Goal: Transaction & Acquisition: Purchase product/service

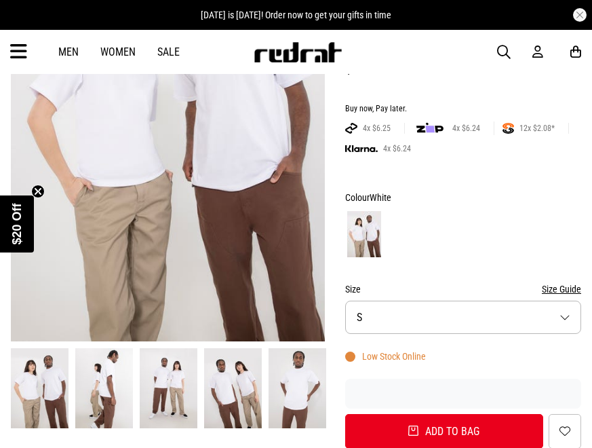
scroll to position [271, 0]
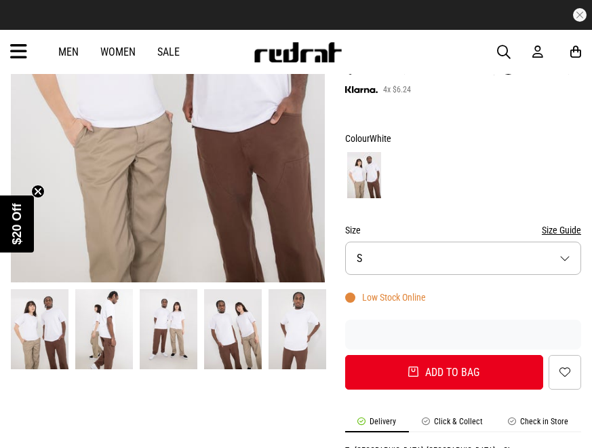
click at [556, 260] on button "Size S" at bounding box center [463, 257] width 236 height 33
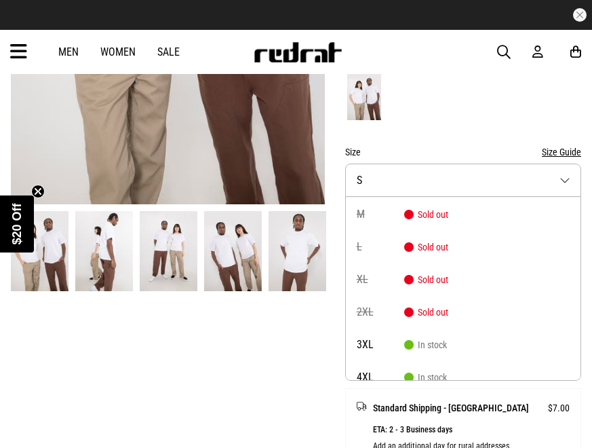
scroll to position [0, 0]
click at [481, 94] on div at bounding box center [463, 97] width 236 height 50
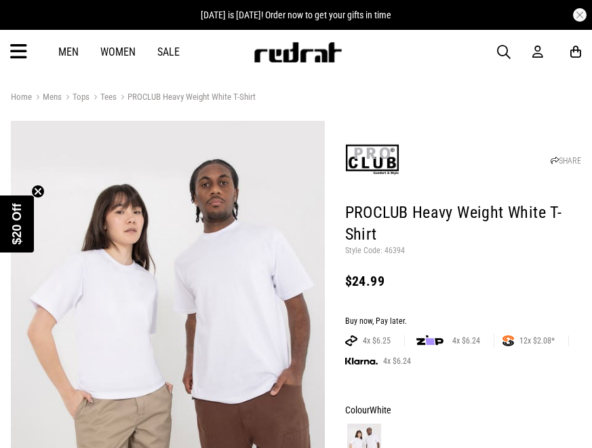
click at [114, 96] on link "Tees" at bounding box center [103, 98] width 27 height 13
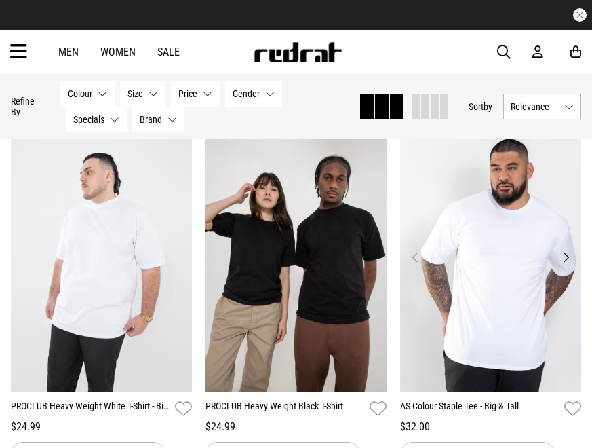
scroll to position [1560, 0]
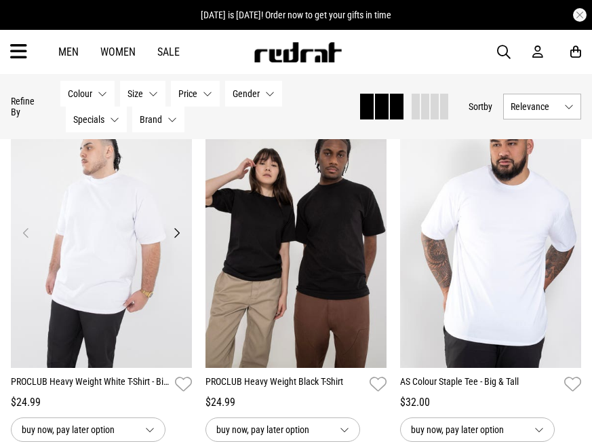
click at [188, 232] on img at bounding box center [101, 241] width 181 height 254
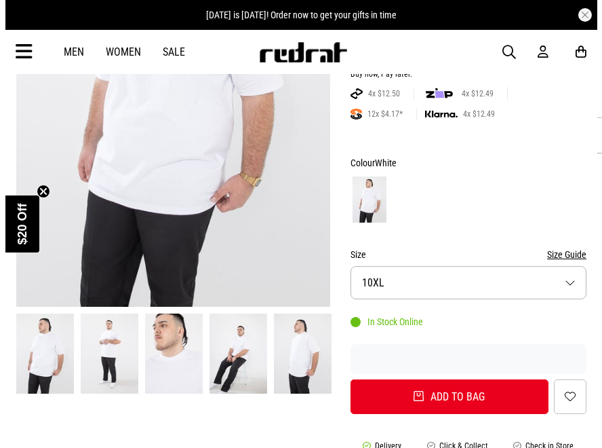
scroll to position [271, 0]
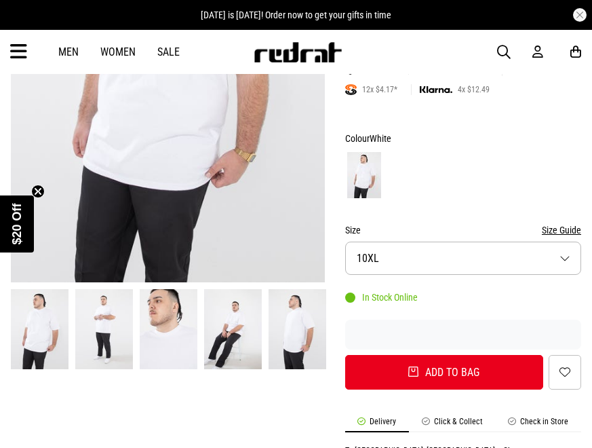
click at [517, 248] on button "Size 10XL" at bounding box center [463, 257] width 236 height 33
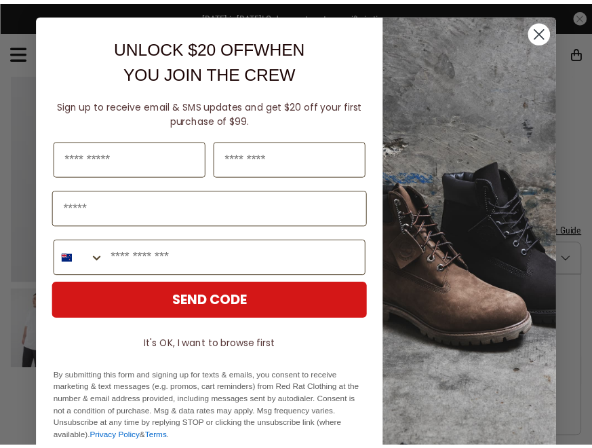
scroll to position [0, 0]
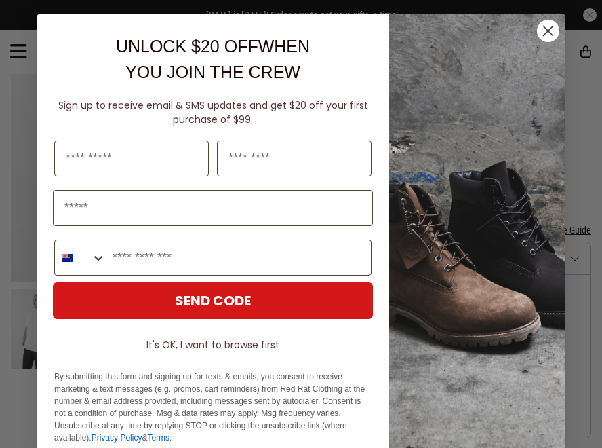
click at [543, 30] on circle "Close dialog" at bounding box center [548, 31] width 22 height 22
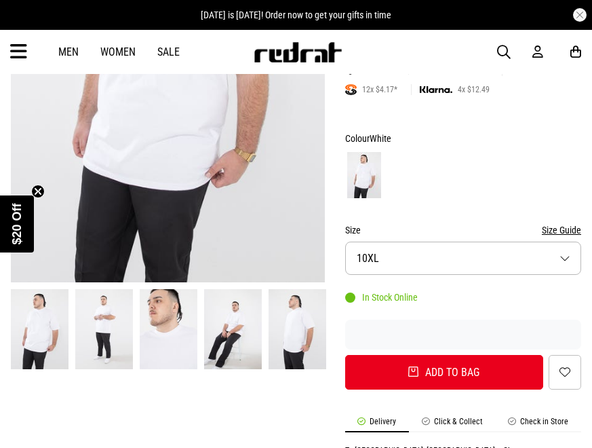
drag, startPoint x: 527, startPoint y: 250, endPoint x: 531, endPoint y: 260, distance: 11.0
click at [530, 251] on button "Size 10XL" at bounding box center [463, 257] width 236 height 33
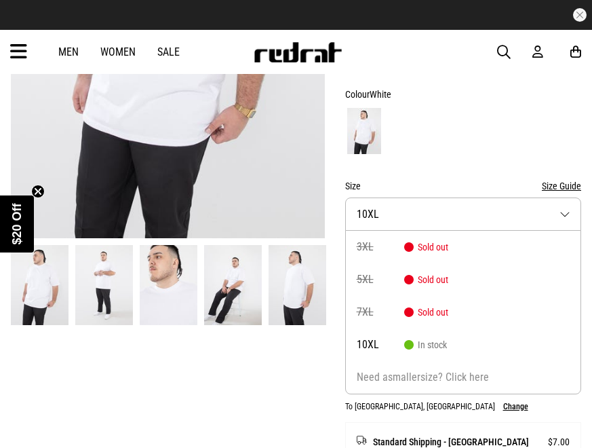
scroll to position [339, 0]
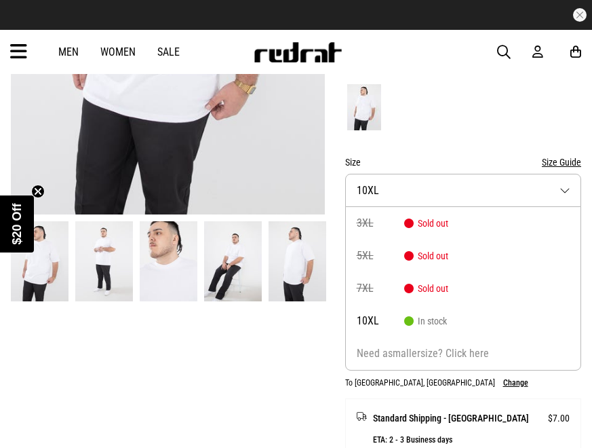
click at [464, 130] on div at bounding box center [463, 107] width 236 height 50
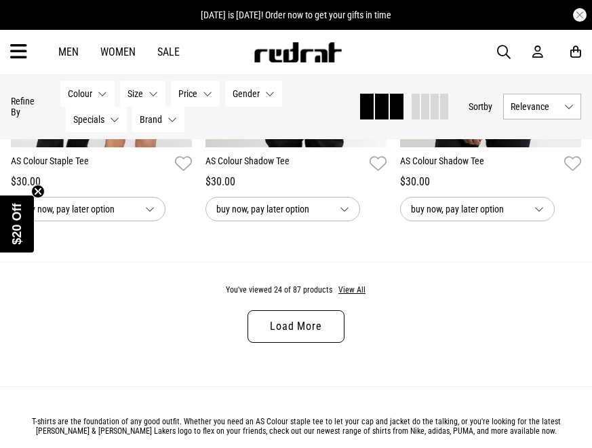
click at [306, 326] on link "Load More" at bounding box center [296, 326] width 96 height 33
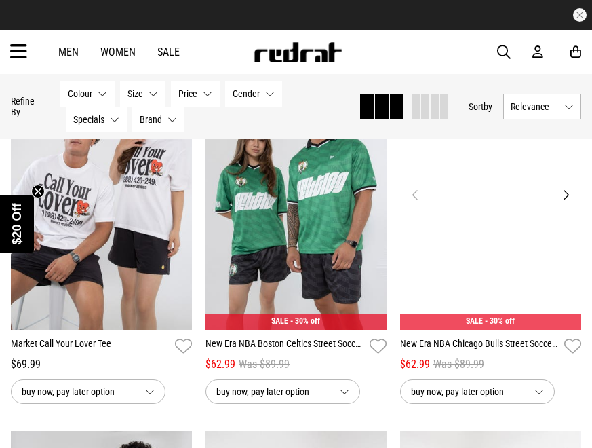
scroll to position [5149, 0]
